Goal: Complete application form

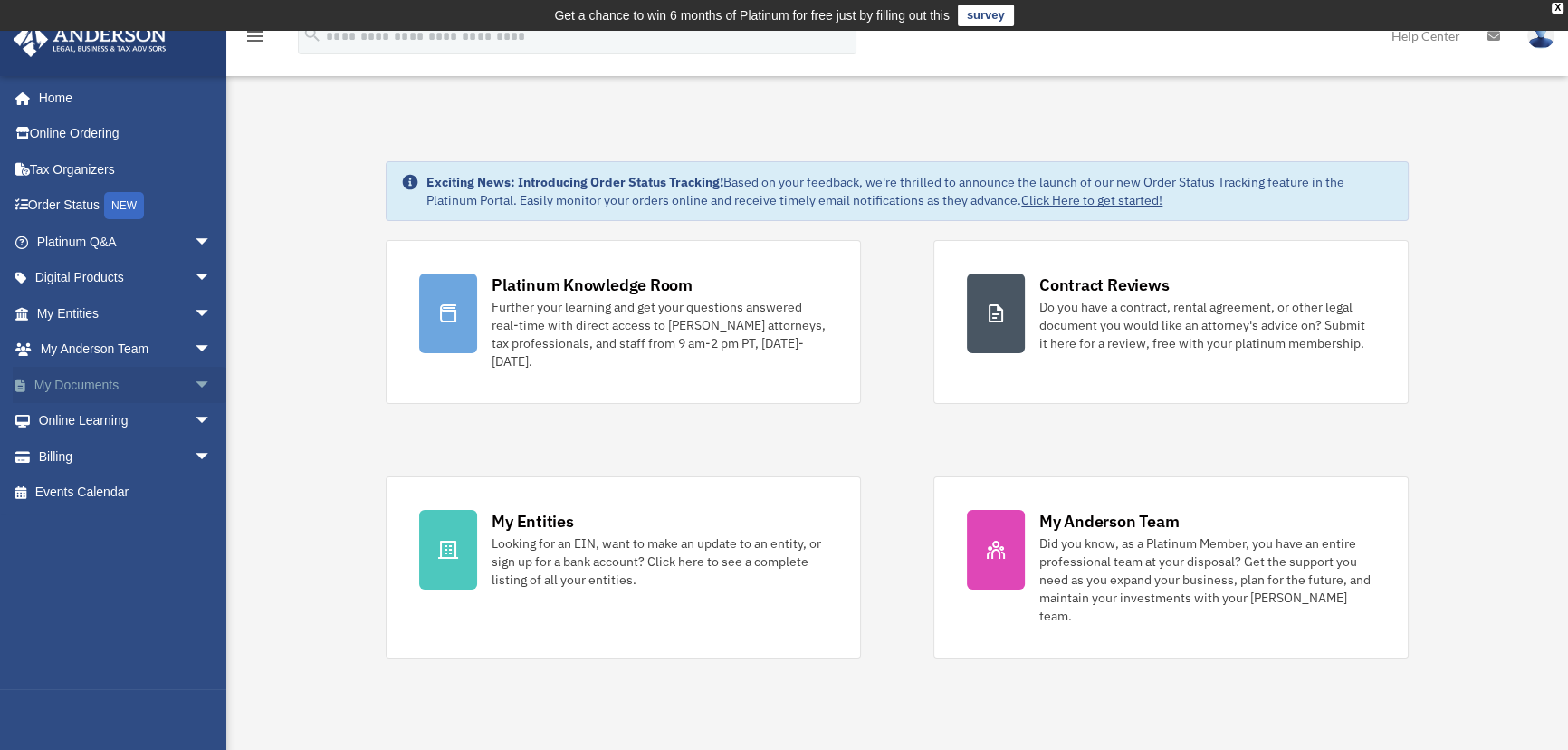
click at [194, 388] on span "arrow_drop_down" at bounding box center [212, 385] width 36 height 37
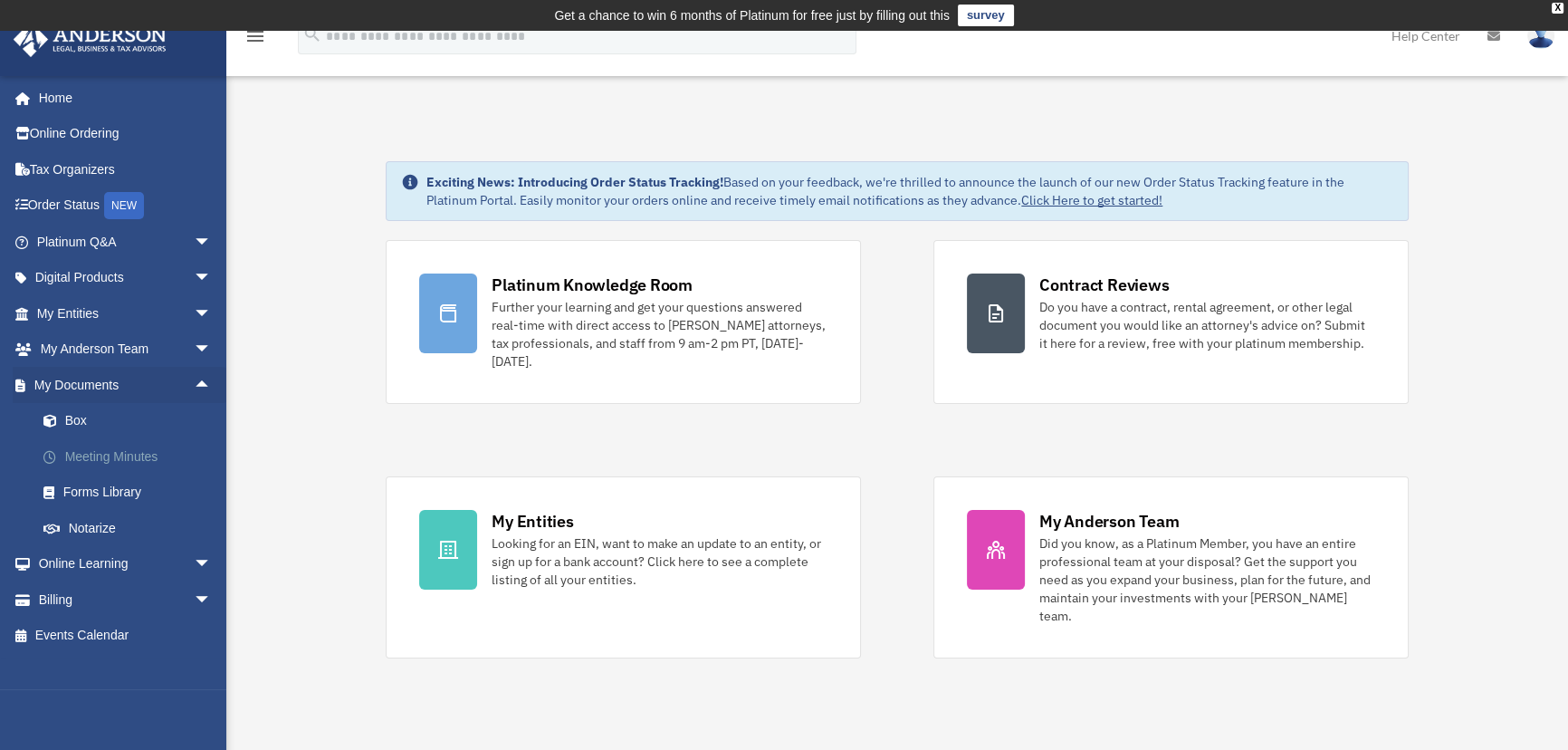
click at [87, 448] on link "Meeting Minutes" at bounding box center [132, 456] width 213 height 36
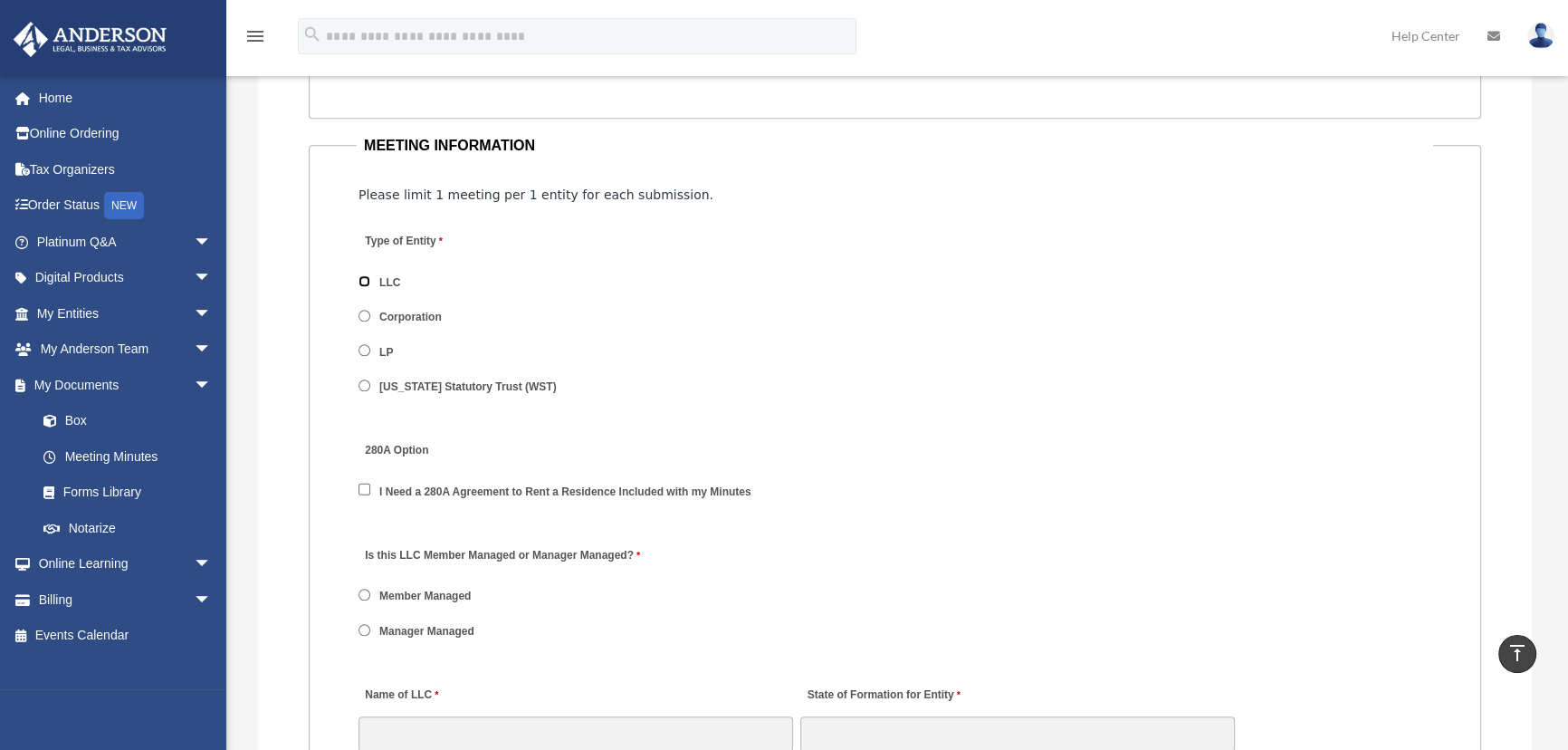
scroll to position [2222, 0]
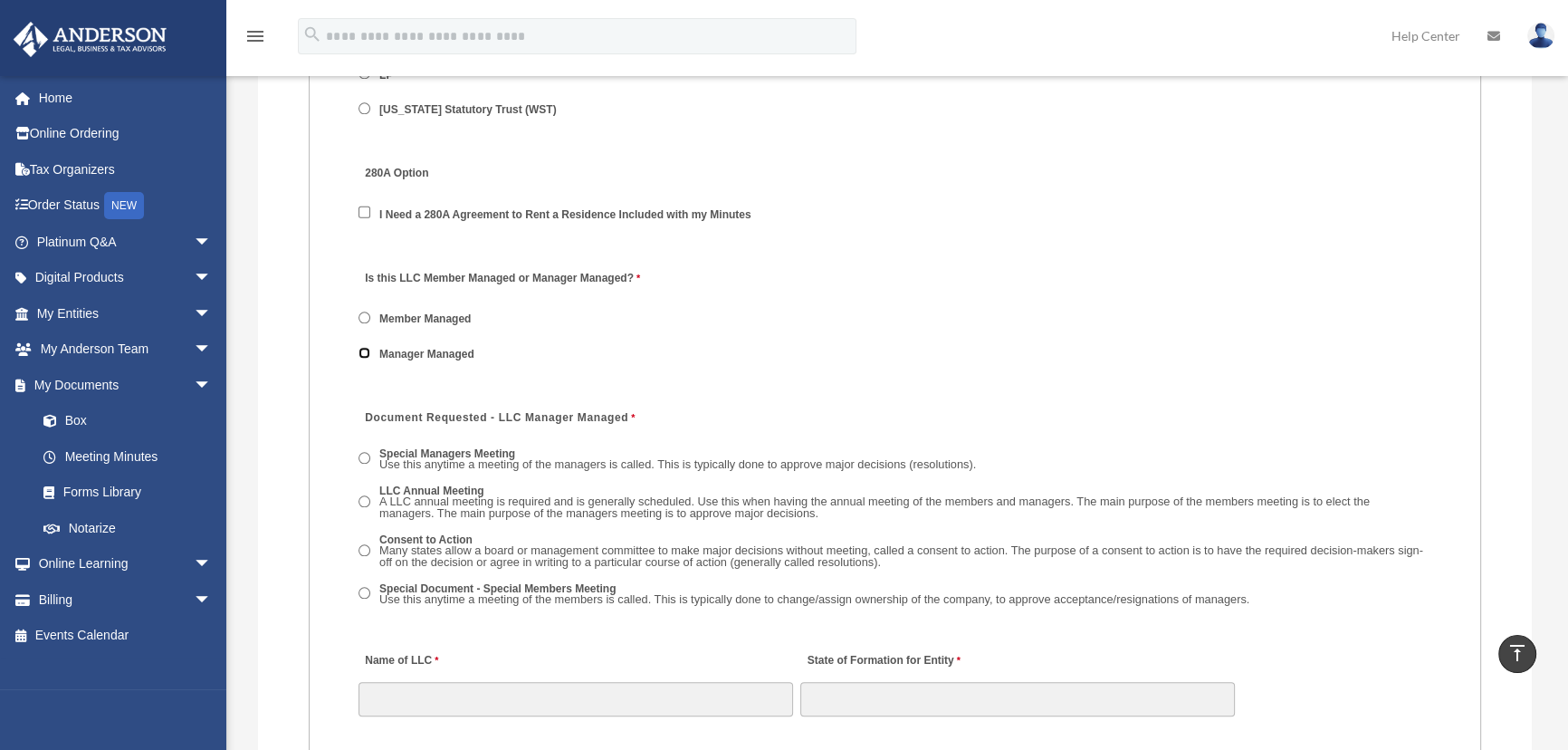
scroll to position [2468, 0]
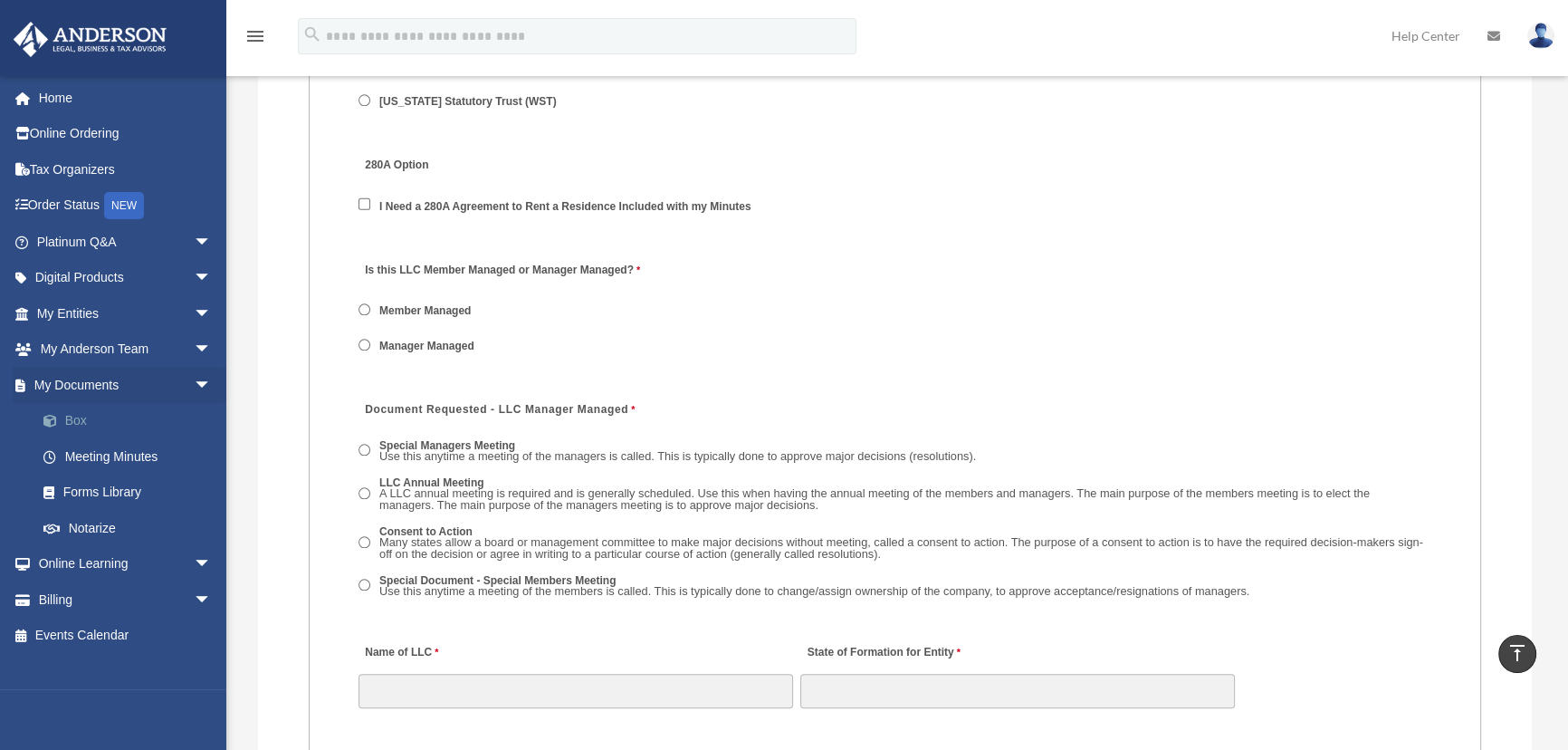
click at [67, 413] on link "Box" at bounding box center [132, 420] width 213 height 36
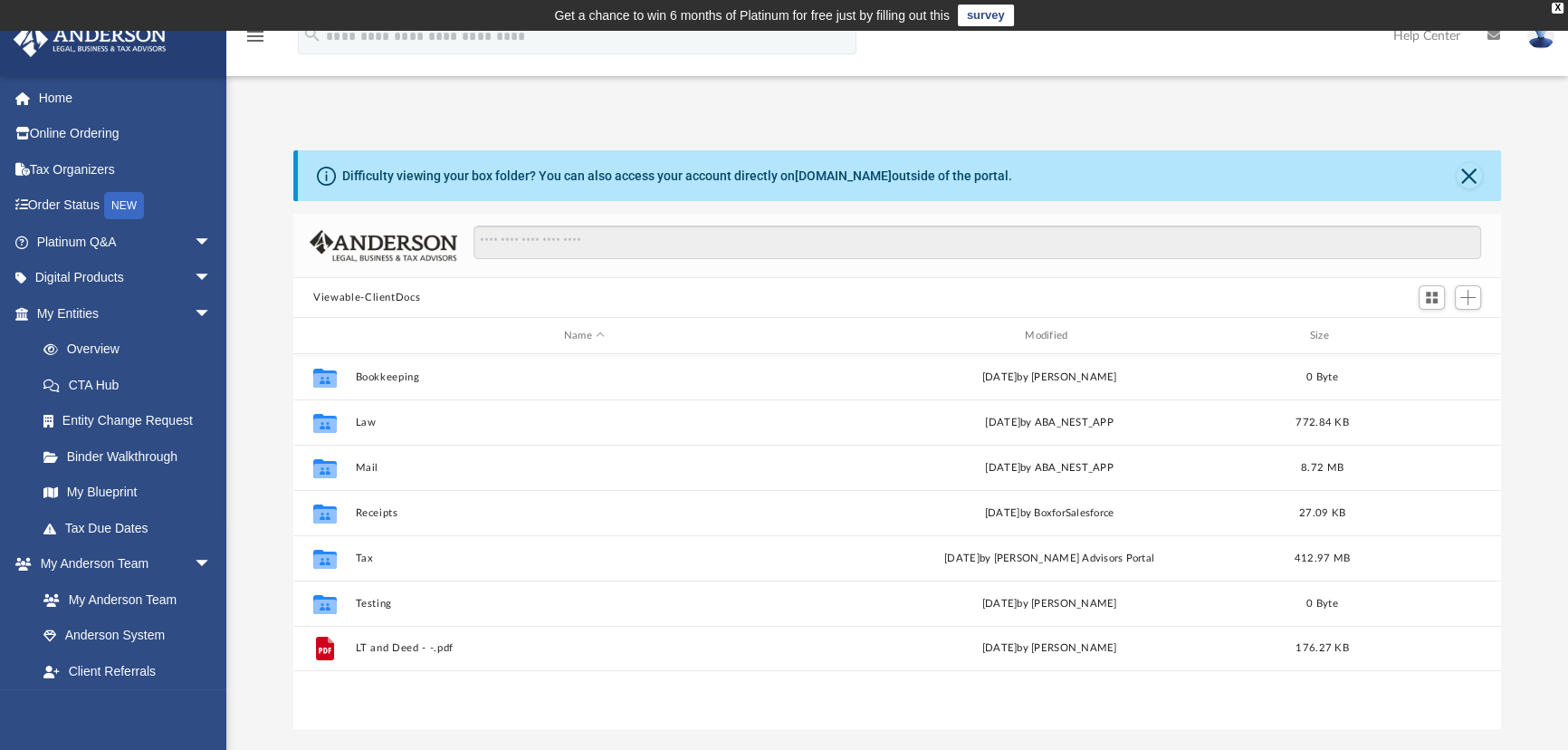
scroll to position [399, 1195]
